Goal: Navigation & Orientation: Go to known website

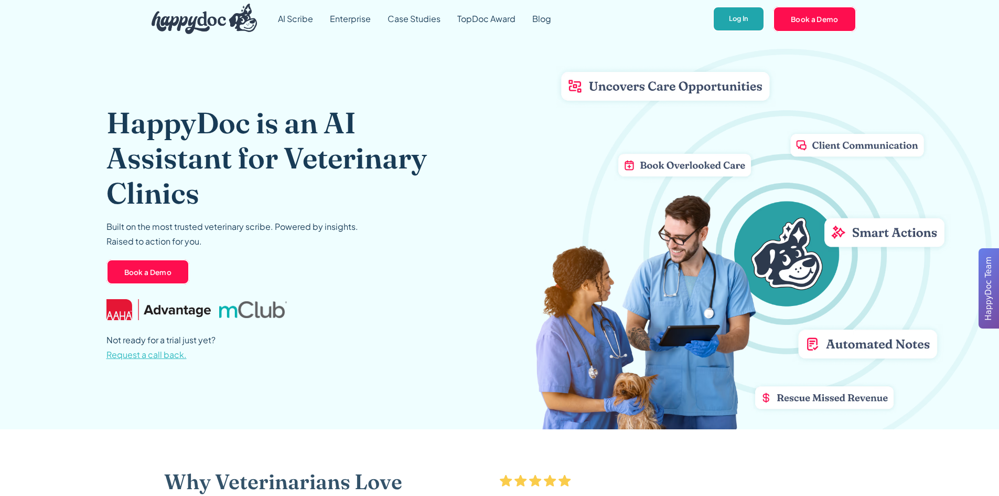
click at [479, 27] on link "Log In" at bounding box center [739, 19] width 52 height 26
